Goal: Information Seeking & Learning: Find specific fact

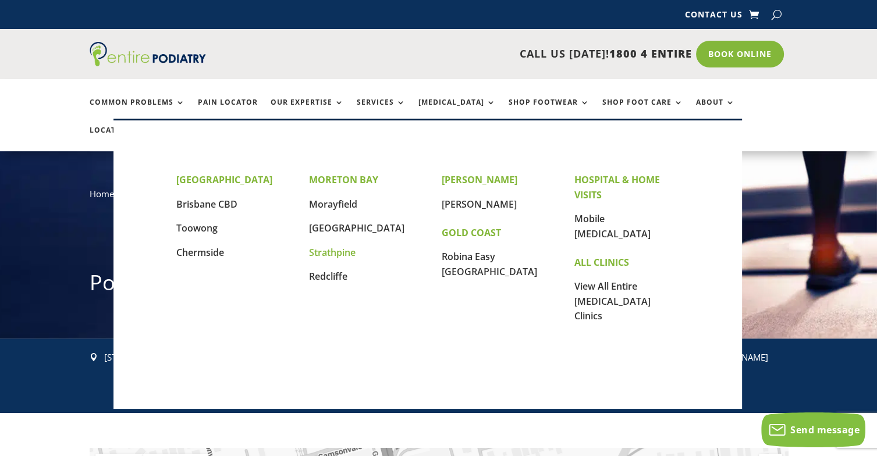
click at [332, 252] on link "Strathpine" at bounding box center [332, 252] width 47 height 13
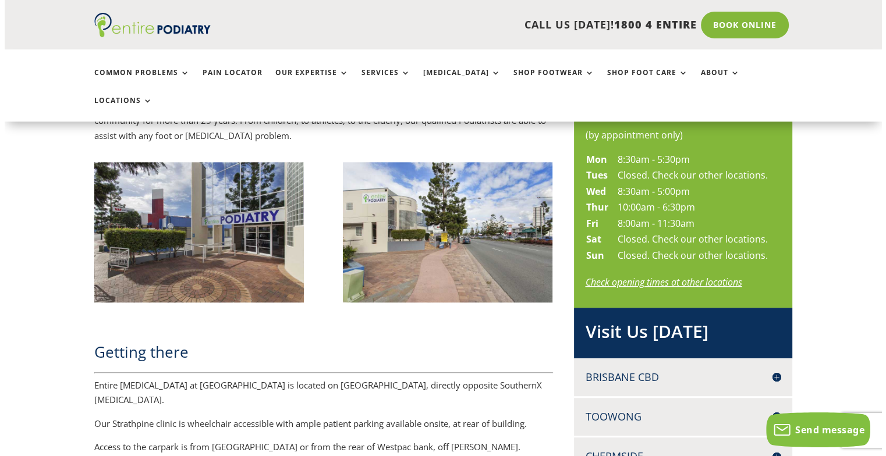
scroll to position [567, 0]
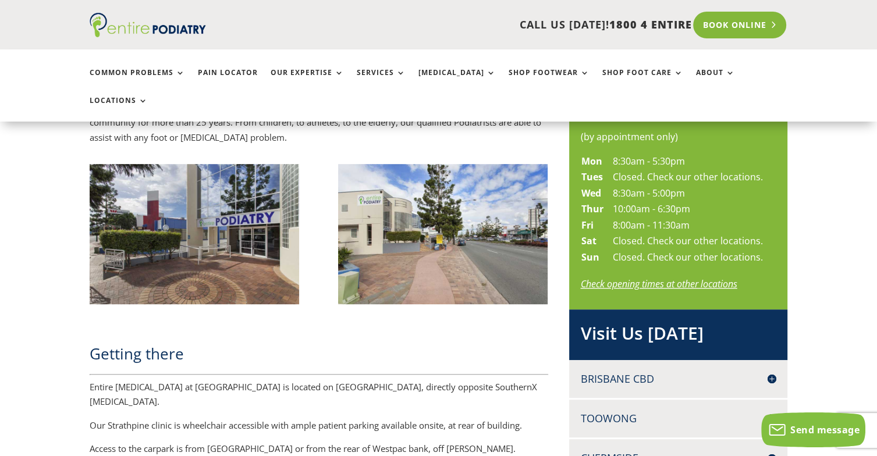
click at [719, 27] on link "Book Online" at bounding box center [740, 25] width 94 height 27
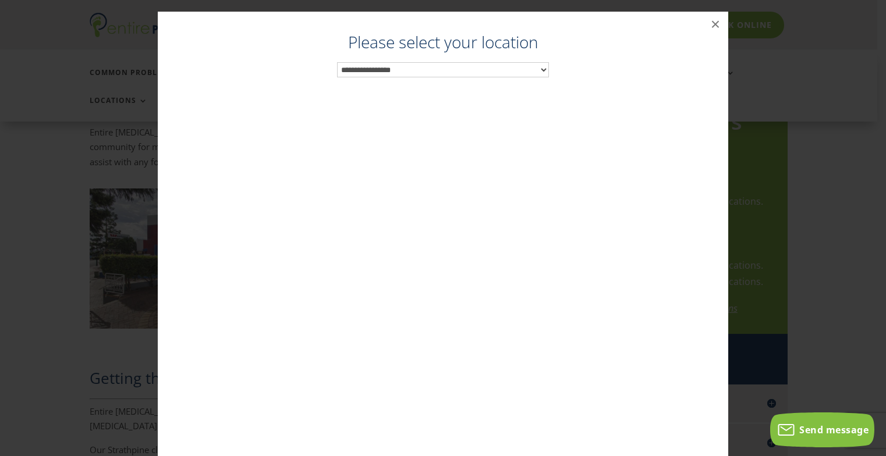
scroll to position [535, 0]
click at [392, 63] on select "**********" at bounding box center [443, 69] width 212 height 15
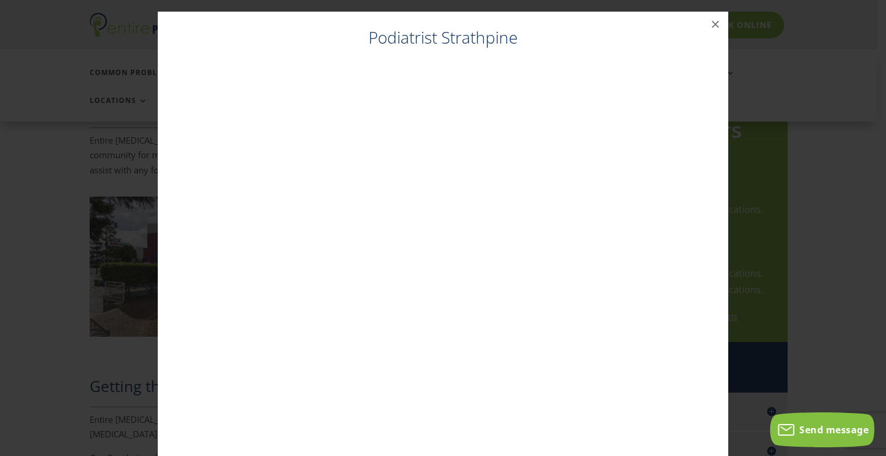
click at [570, 86] on iframe at bounding box center [442, 262] width 547 height 402
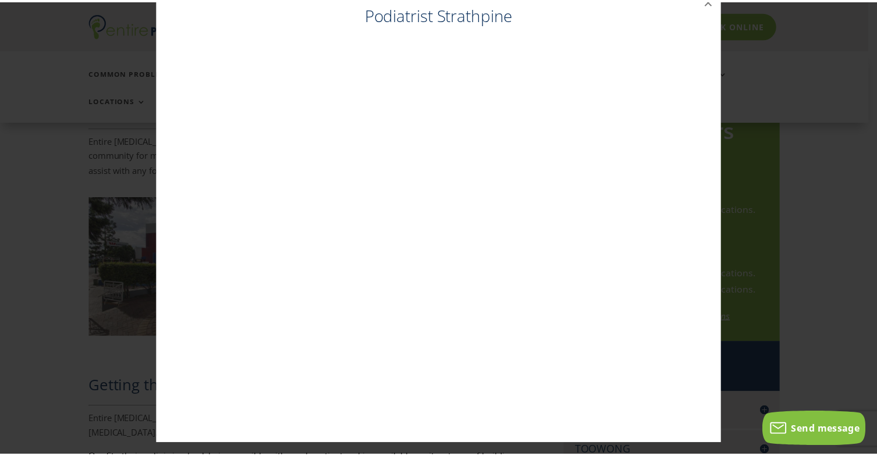
scroll to position [0, 0]
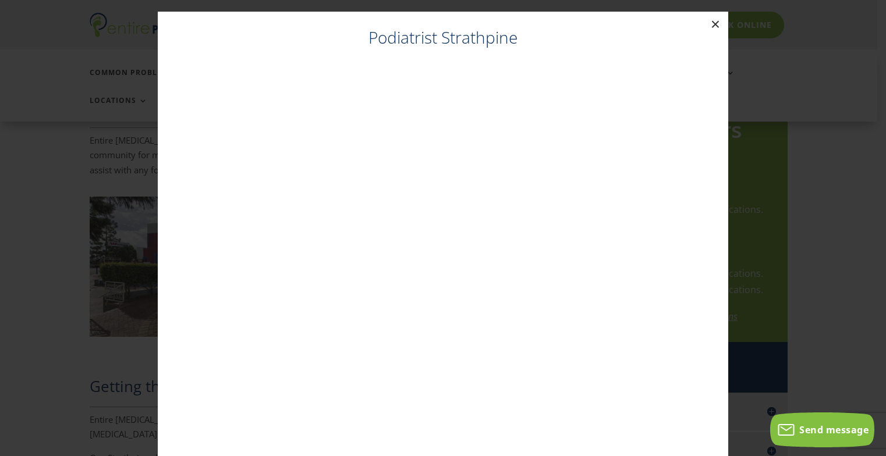
click at [713, 23] on button "×" at bounding box center [715, 25] width 26 height 26
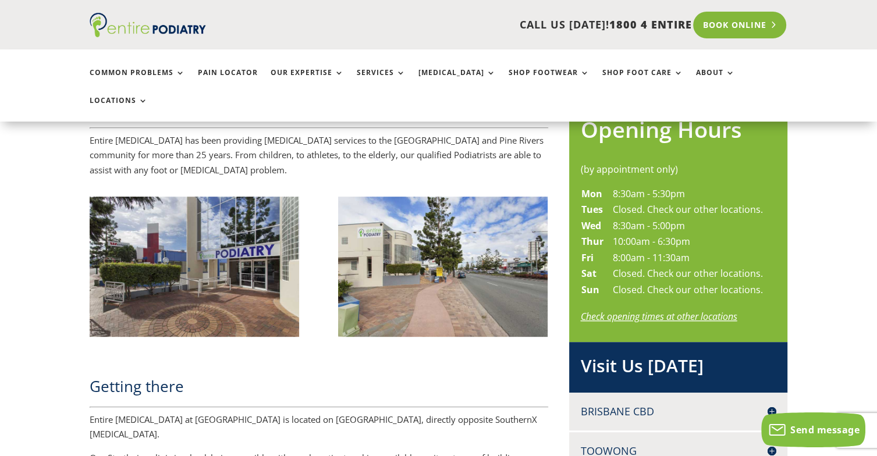
click at [723, 24] on link "Book Online" at bounding box center [740, 25] width 94 height 27
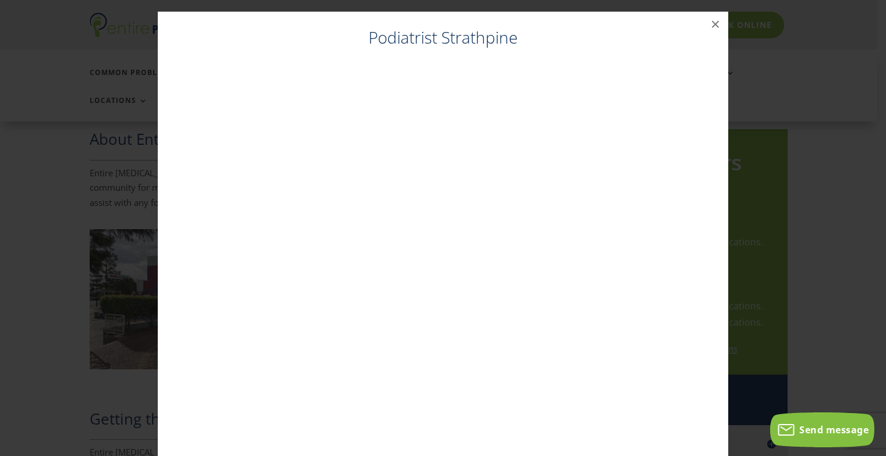
scroll to position [23, 0]
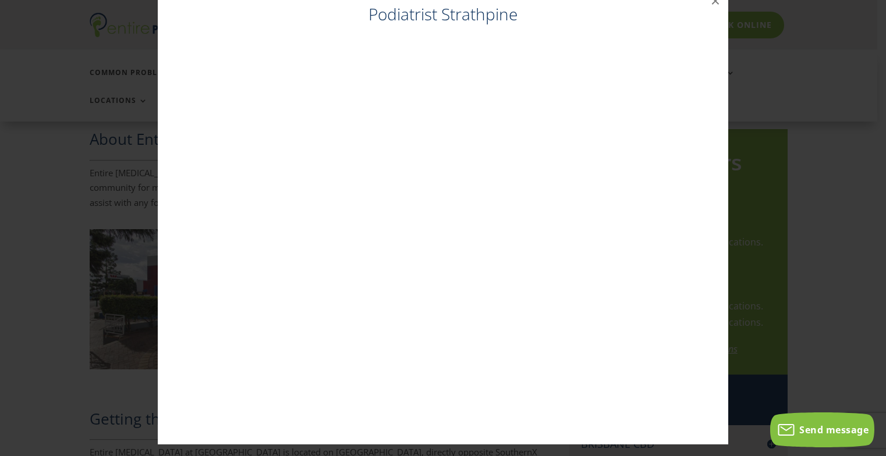
click at [415, 19] on h4 "Podiatrist Strathpine" at bounding box center [442, 17] width 547 height 29
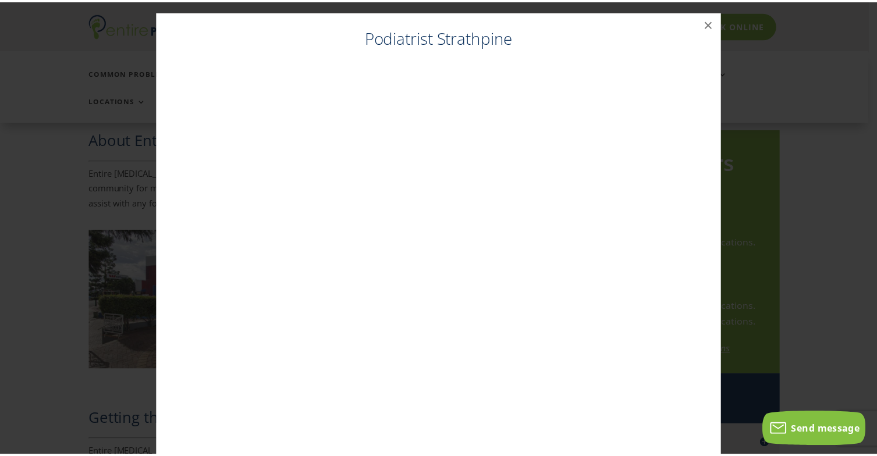
scroll to position [0, 0]
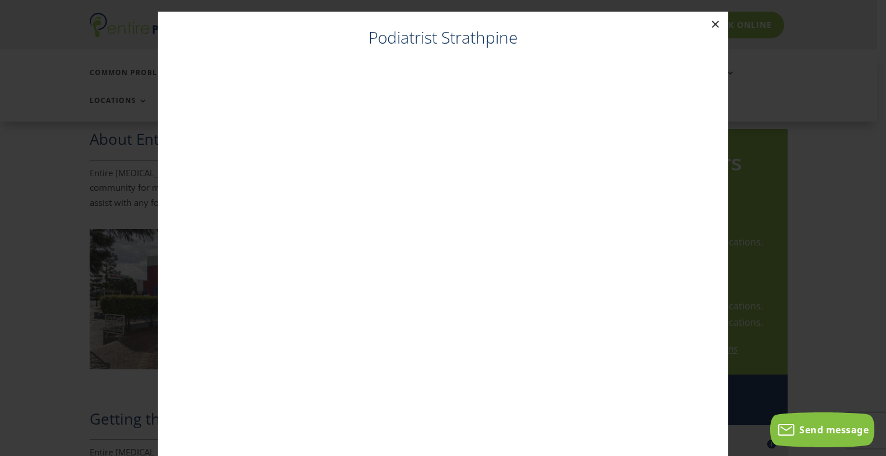
click at [707, 17] on button "×" at bounding box center [715, 25] width 26 height 26
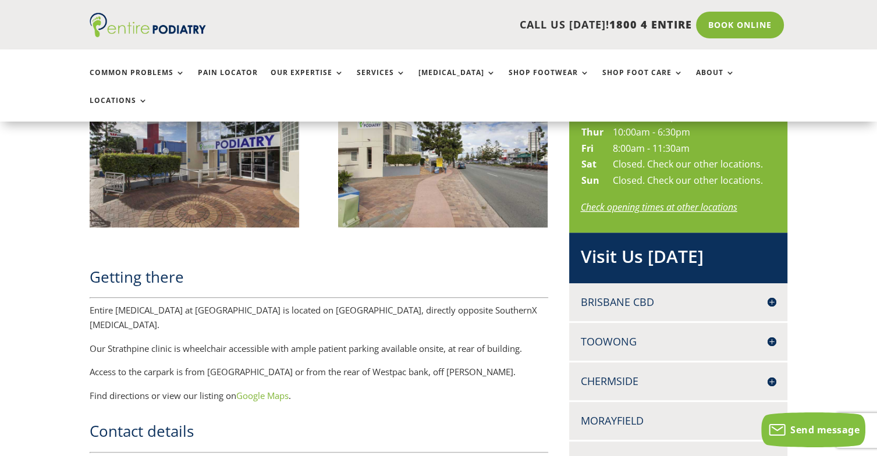
scroll to position [650, 0]
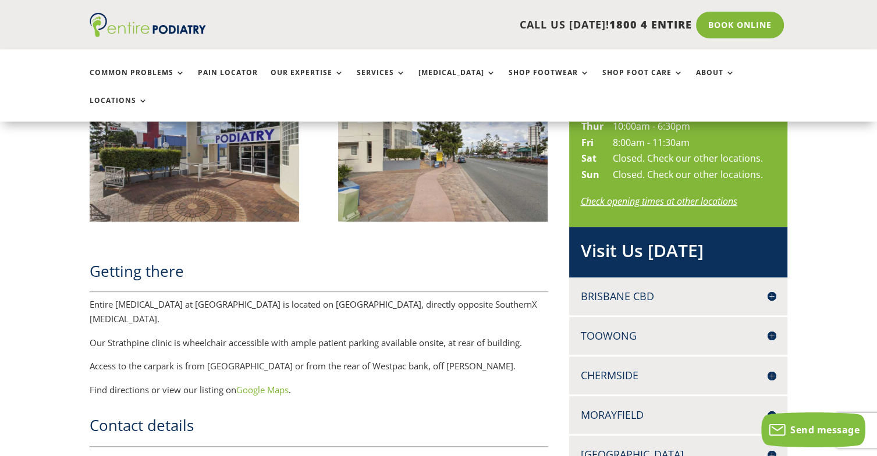
click at [632, 368] on h4 "Chermside" at bounding box center [679, 375] width 196 height 15
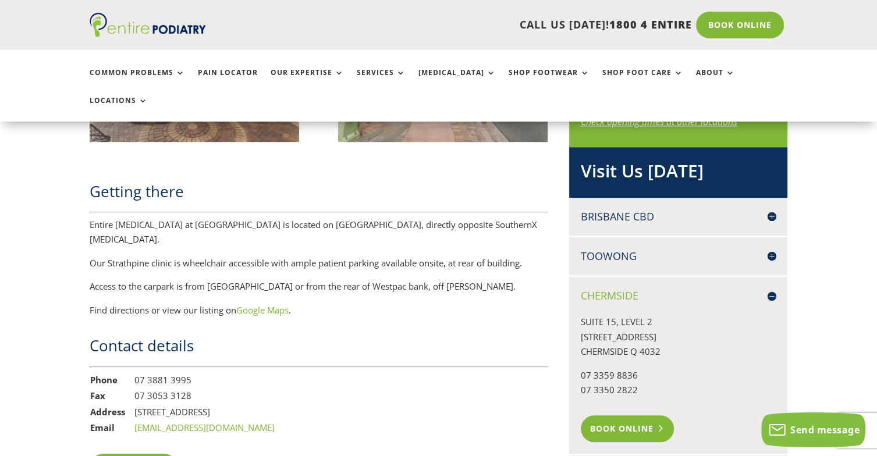
click at [616, 415] on link "Book Online" at bounding box center [628, 428] width 94 height 27
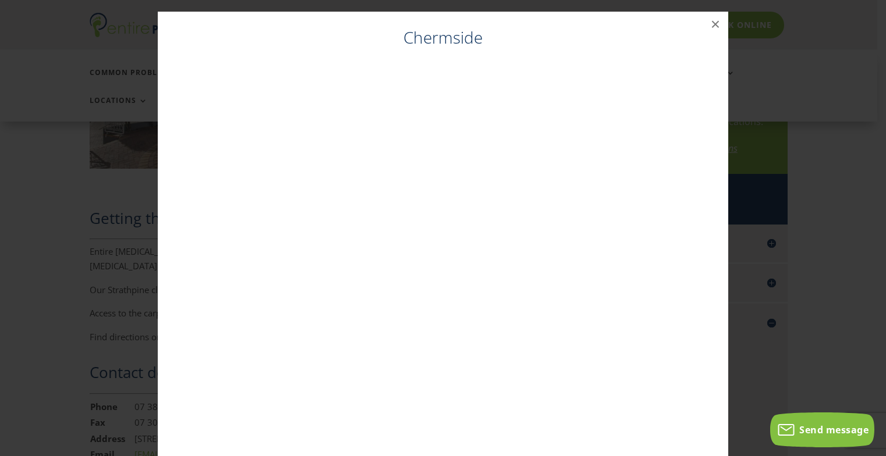
scroll to position [697, 0]
click at [582, 40] on h4 "Chermside" at bounding box center [442, 40] width 547 height 29
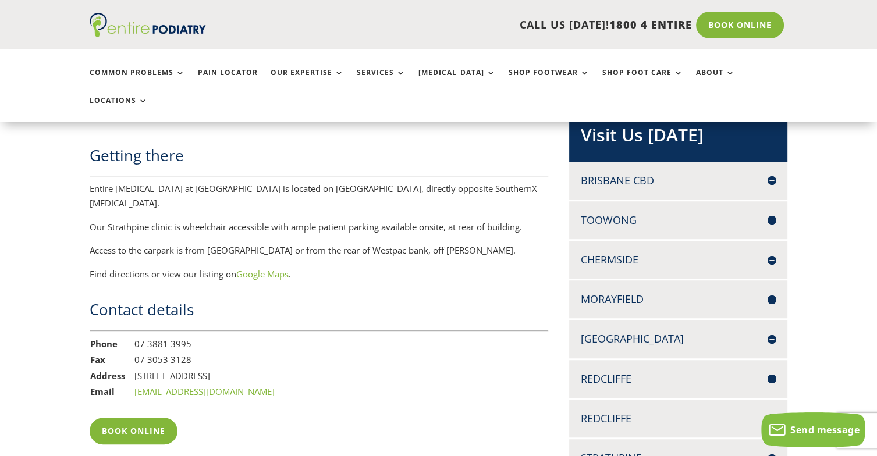
scroll to position [837, 0]
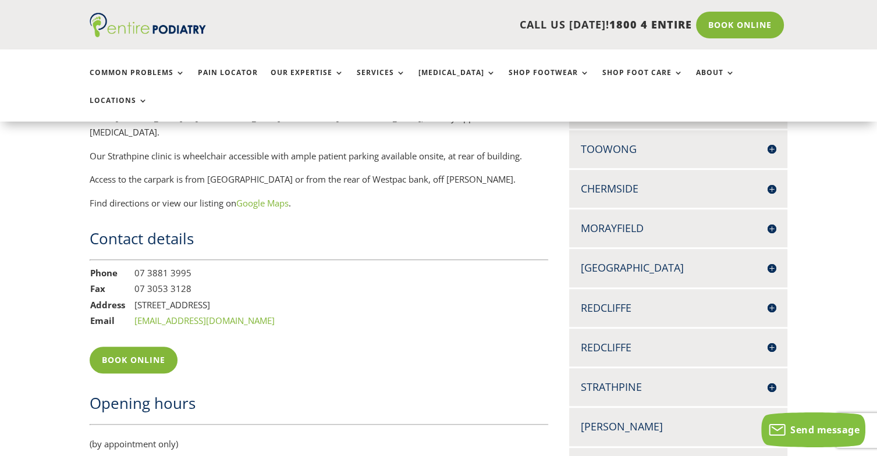
click at [634, 371] on div "Strathpine UNIT 1, 427 GYMPIE ROAD STRATHPINE Q 4500 07 3881 3995 07 3053 3128 …" at bounding box center [678, 387] width 219 height 38
click at [629, 380] on h4 "Strathpine" at bounding box center [679, 387] width 196 height 15
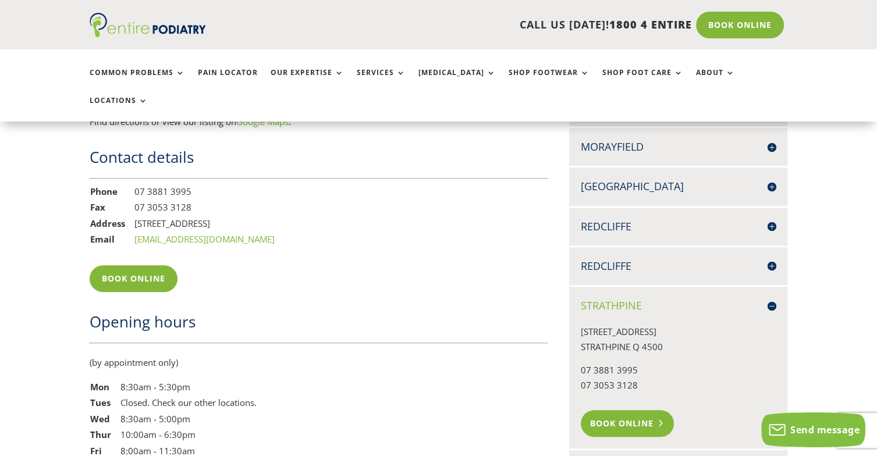
click at [616, 410] on link "Book Online" at bounding box center [628, 423] width 94 height 27
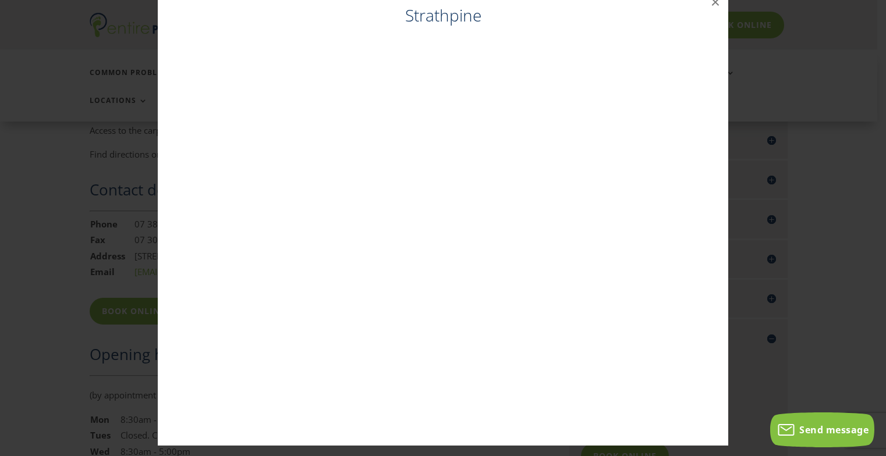
scroll to position [23, 0]
click at [708, 3] on button "×" at bounding box center [715, 1] width 26 height 26
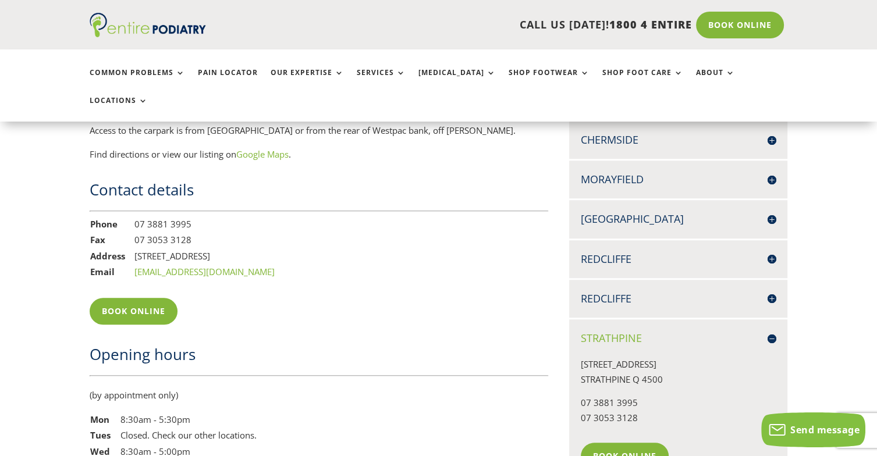
click at [769, 212] on h4 "[GEOGRAPHIC_DATA]" at bounding box center [679, 219] width 196 height 15
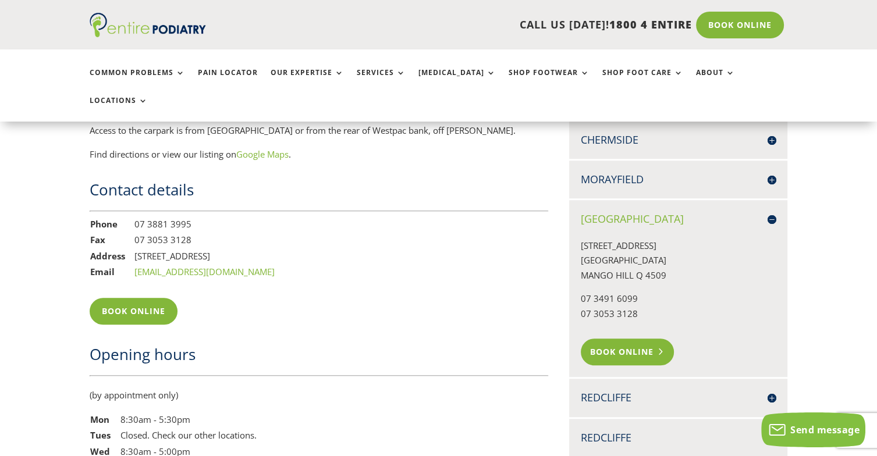
click at [601, 339] on link "Book Online" at bounding box center [628, 352] width 94 height 27
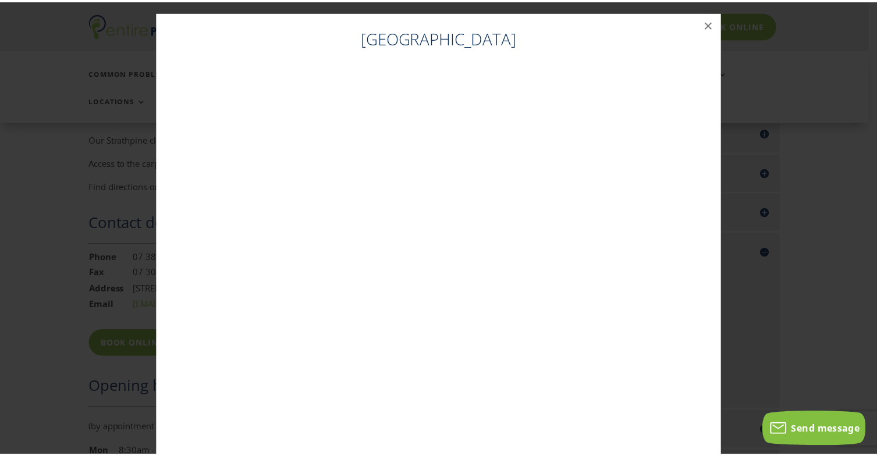
scroll to position [853, 0]
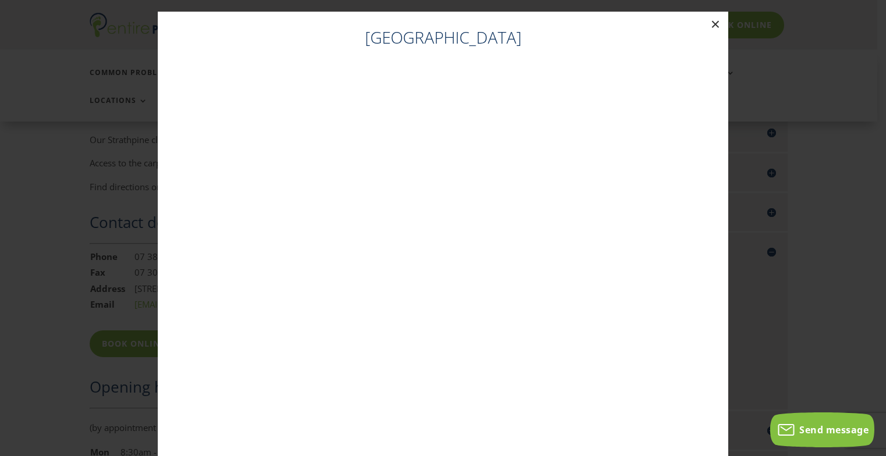
click at [714, 30] on button "×" at bounding box center [715, 25] width 26 height 26
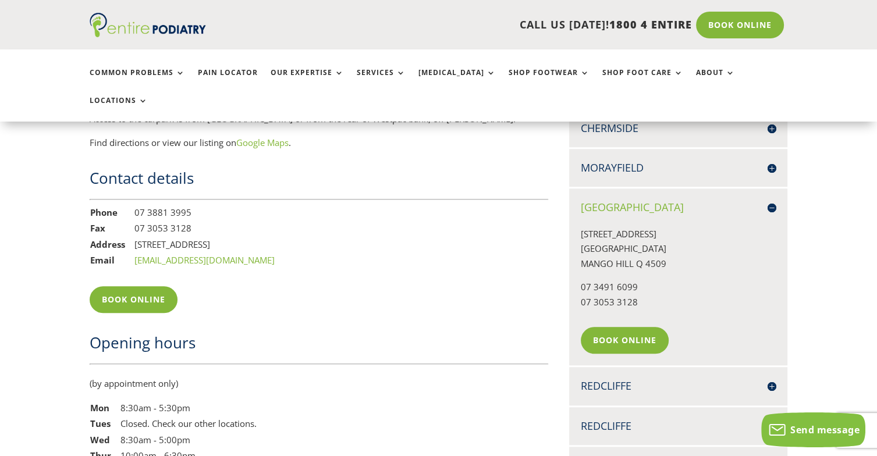
scroll to position [900, 0]
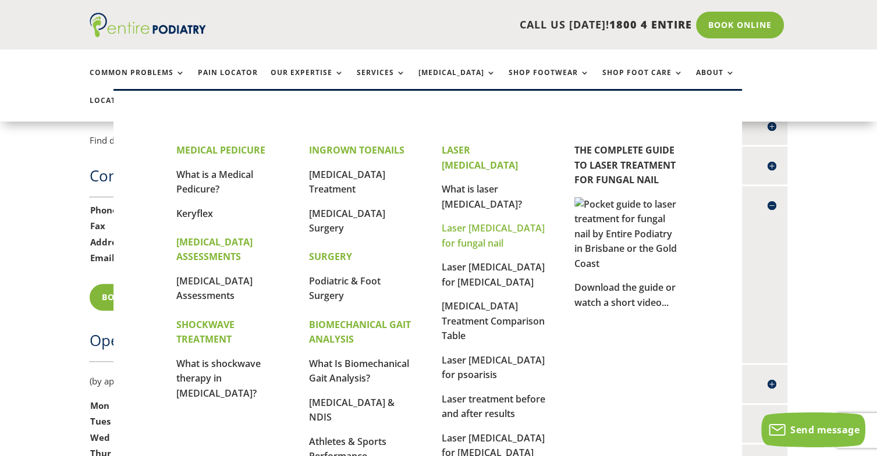
drag, startPoint x: 483, startPoint y: 173, endPoint x: 452, endPoint y: 214, distance: 51.4
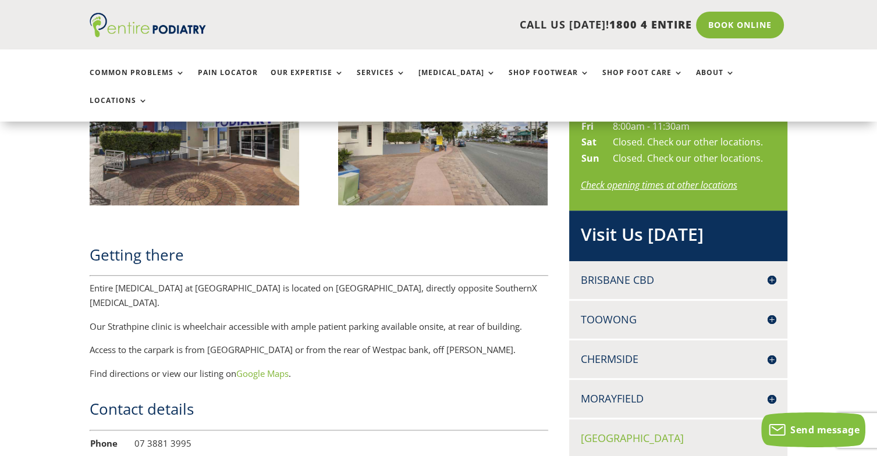
scroll to position [812, 0]
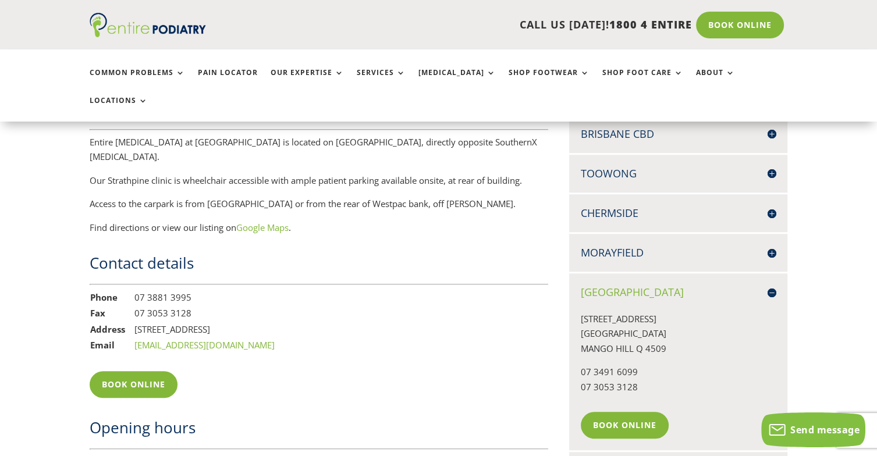
click at [761, 206] on h4 "Chermside" at bounding box center [679, 213] width 196 height 15
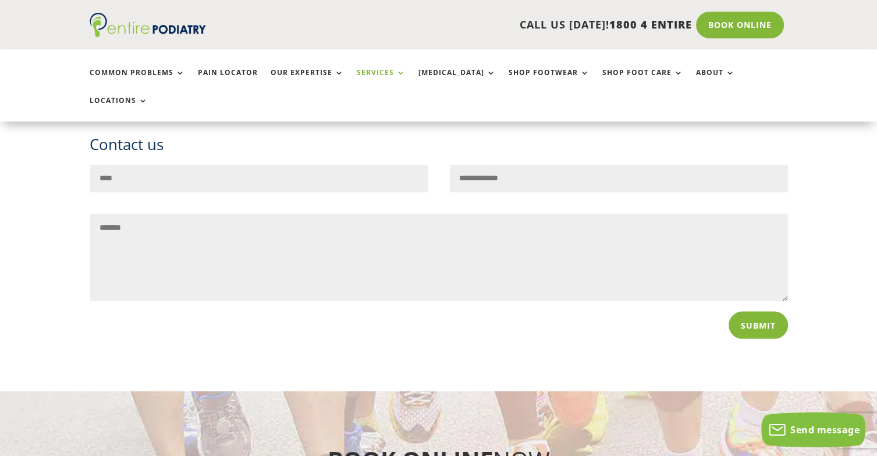
scroll to position [1978, 0]
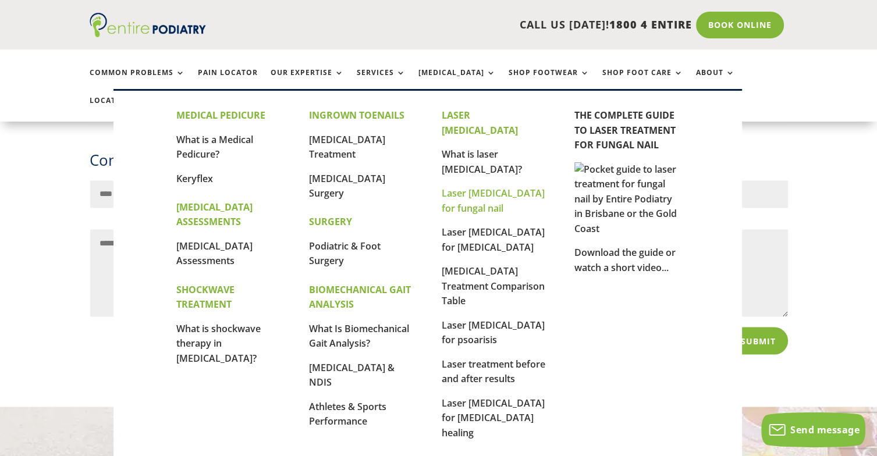
click at [482, 187] on link "Laser [MEDICAL_DATA] for fungal nail" at bounding box center [493, 201] width 103 height 28
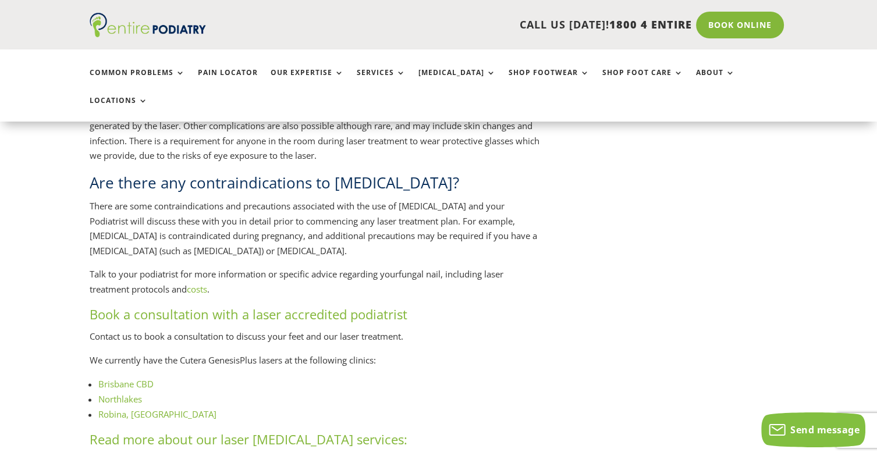
scroll to position [1387, 0]
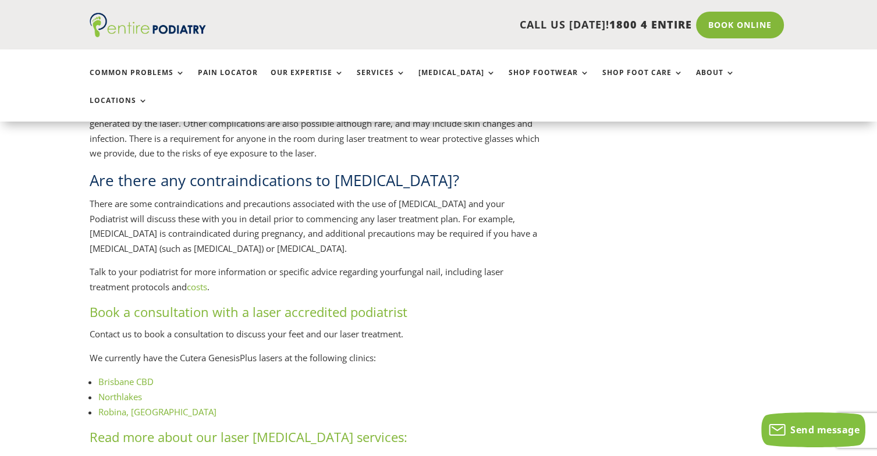
click at [198, 290] on link "costs" at bounding box center [197, 287] width 20 height 12
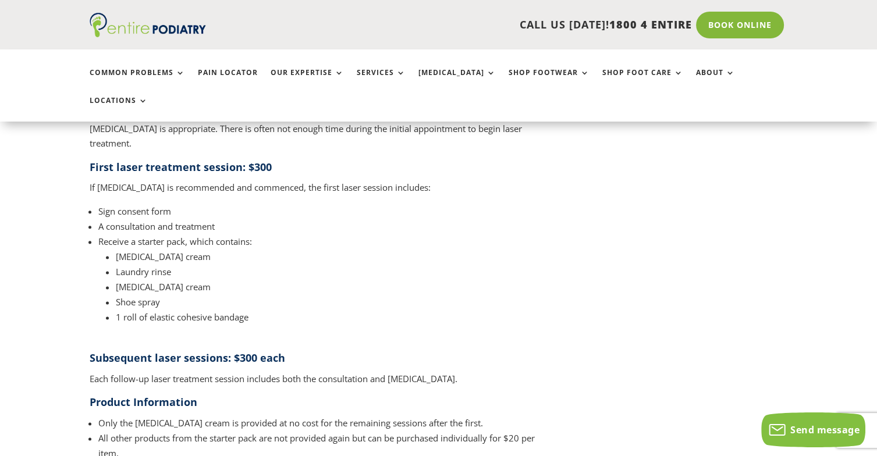
scroll to position [1314, 0]
